Goal: Task Accomplishment & Management: Complete application form

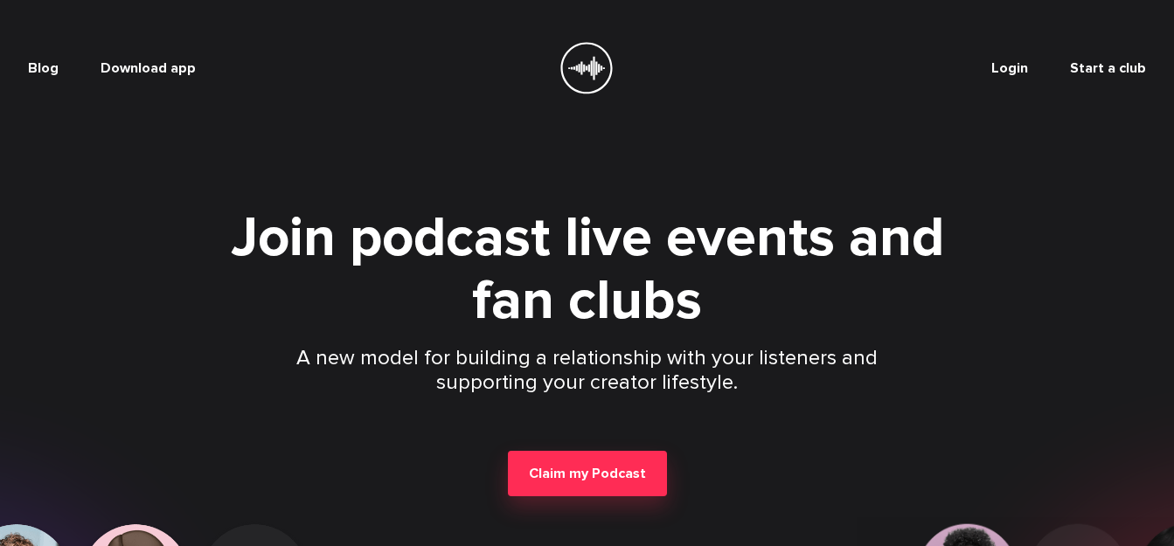
click at [1013, 70] on span "Login" at bounding box center [1010, 67] width 37 height 17
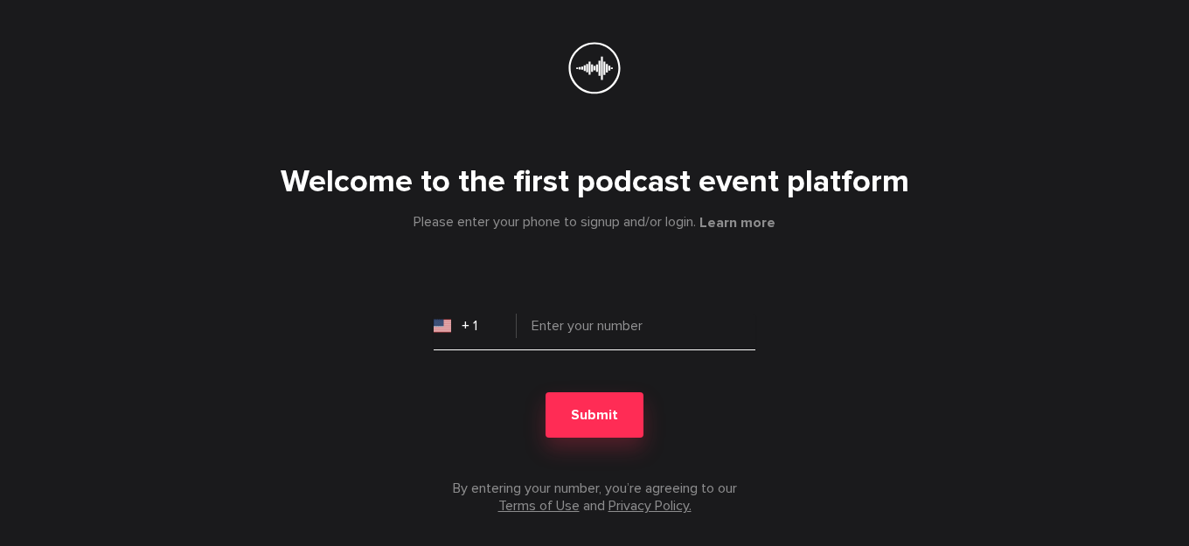
click at [629, 317] on input "tel" at bounding box center [595, 333] width 322 height 35
click at [465, 324] on input "+ 1" at bounding box center [475, 326] width 83 height 35
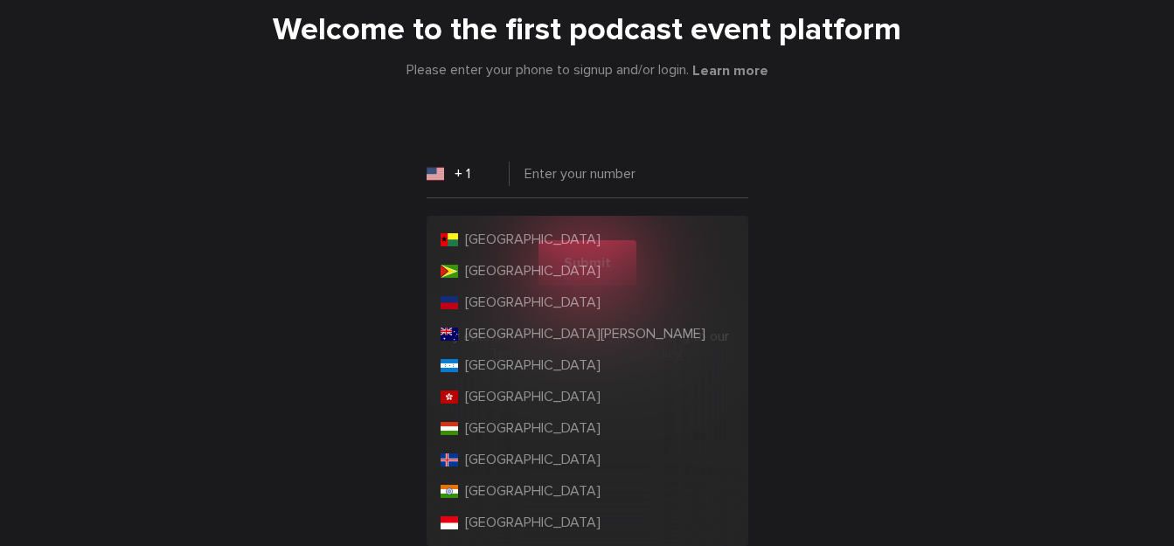
scroll to position [2973, 0]
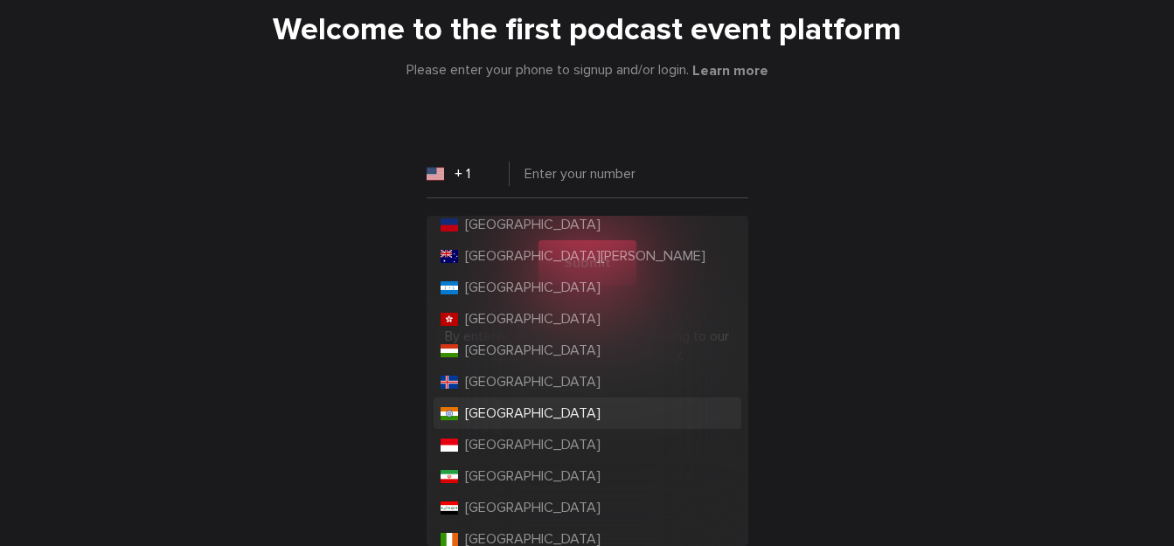
click at [532, 407] on li "[GEOGRAPHIC_DATA]" at bounding box center [588, 413] width 308 height 31
type input "+ 91"
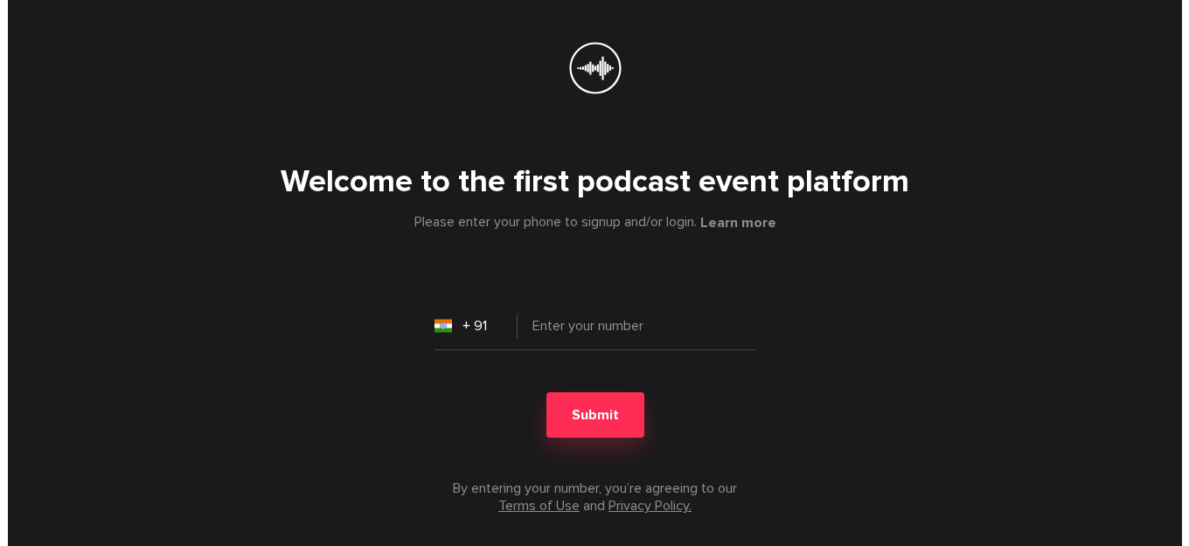
scroll to position [0, 0]
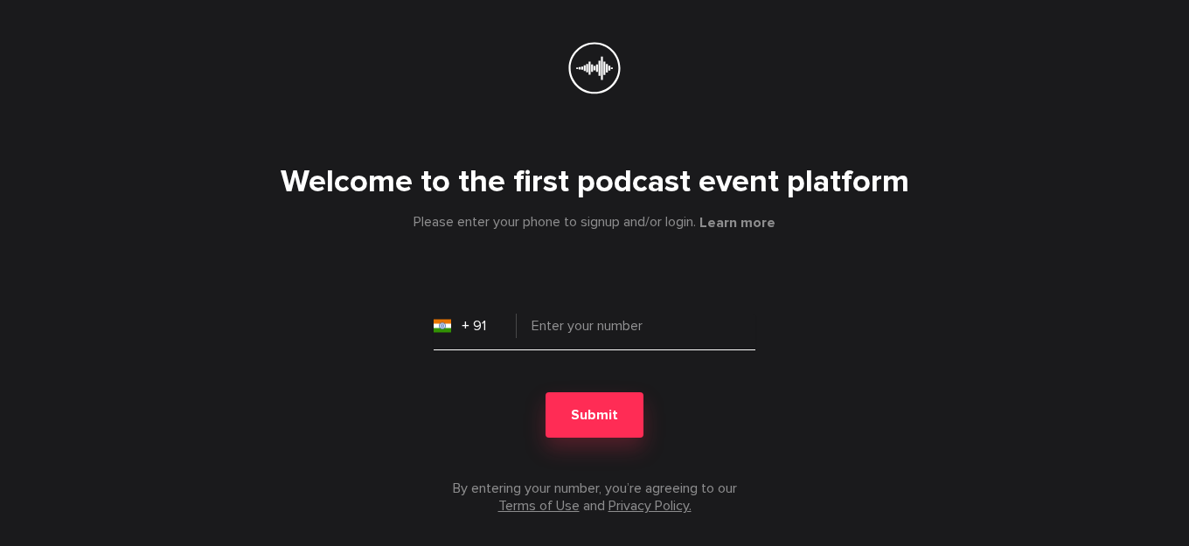
click at [590, 338] on input "tel" at bounding box center [595, 333] width 322 height 35
click at [582, 331] on input "8178418087" at bounding box center [595, 333] width 322 height 35
click at [490, 260] on div "Welcome to the first podcast event platform Please enter your phone to signup a…" at bounding box center [594, 325] width 1119 height 379
click at [571, 317] on input "8178418087" at bounding box center [595, 333] width 322 height 35
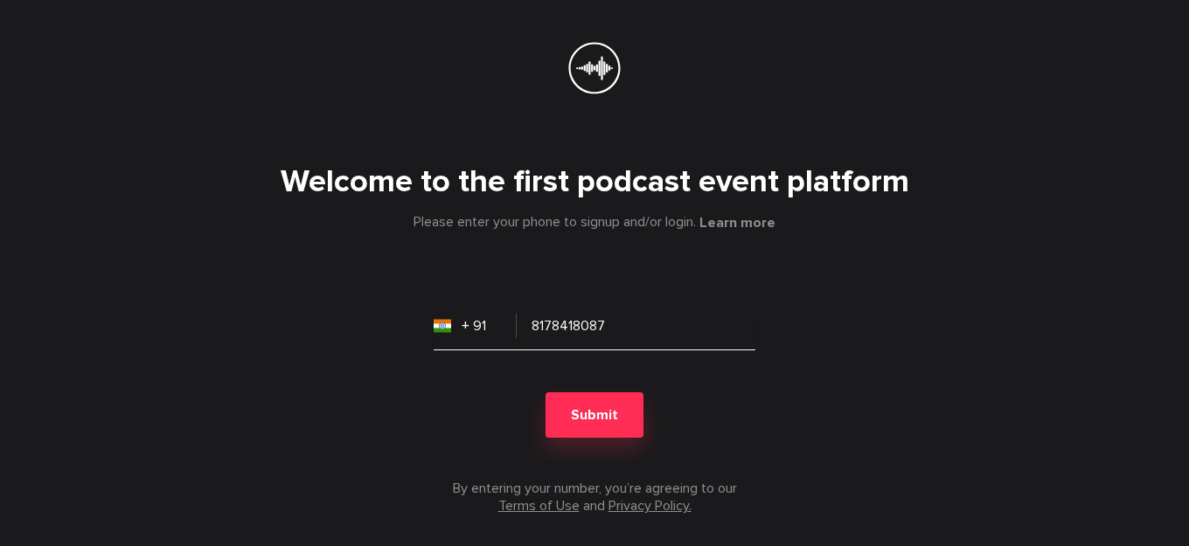
click at [571, 317] on input "8178418087" at bounding box center [595, 333] width 322 height 35
paste input "954010780"
type input "9540107807"
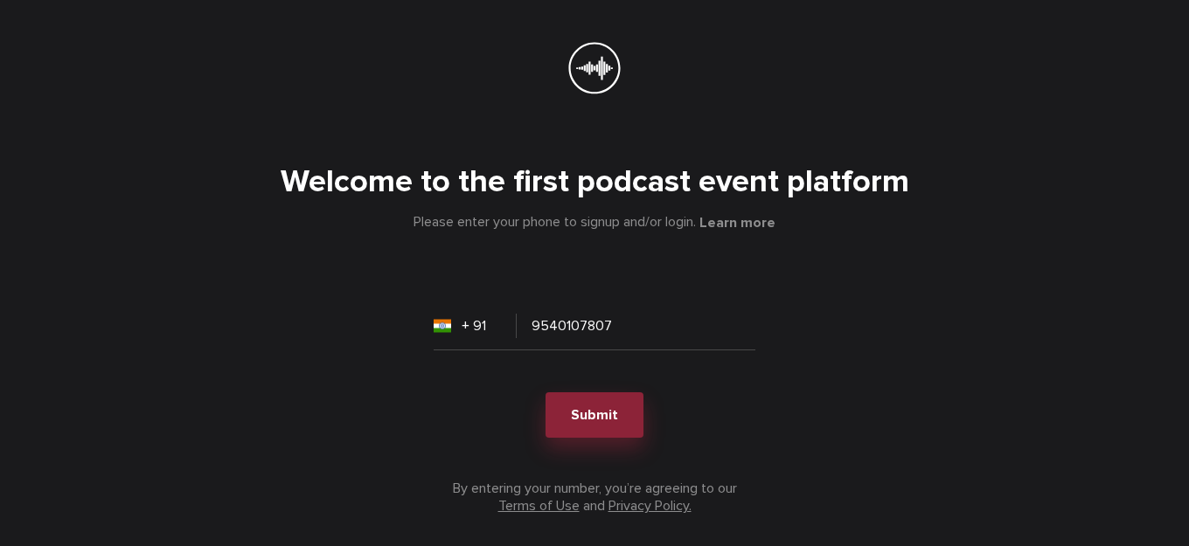
click at [617, 410] on button "Submit" at bounding box center [595, 415] width 98 height 45
